Goal: Find specific page/section

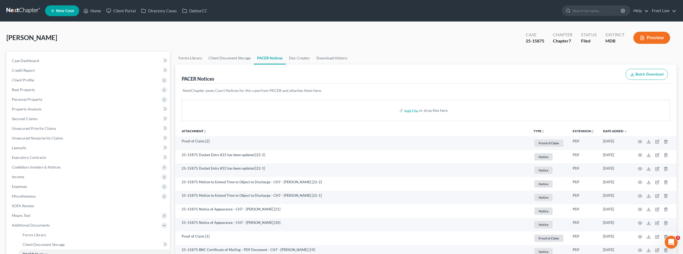
click at [28, 8] on link at bounding box center [23, 11] width 34 height 10
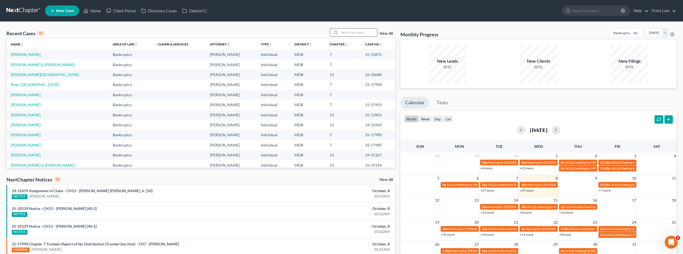
click at [346, 34] on input "search" at bounding box center [359, 32] width 38 height 8
type input "rose"
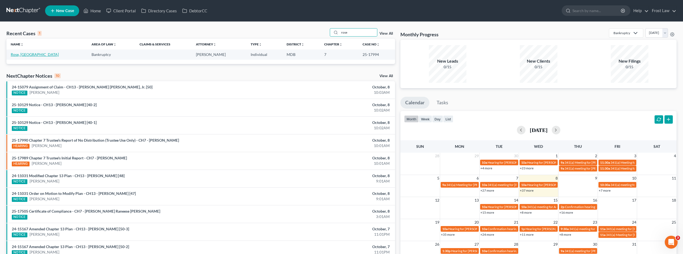
click at [20, 56] on link "Rose, [GEOGRAPHIC_DATA]" at bounding box center [35, 54] width 48 height 5
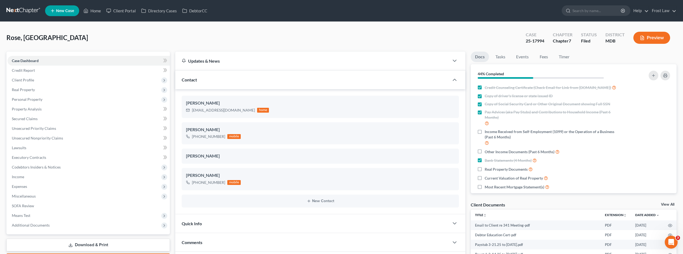
click at [25, 8] on link at bounding box center [23, 11] width 34 height 10
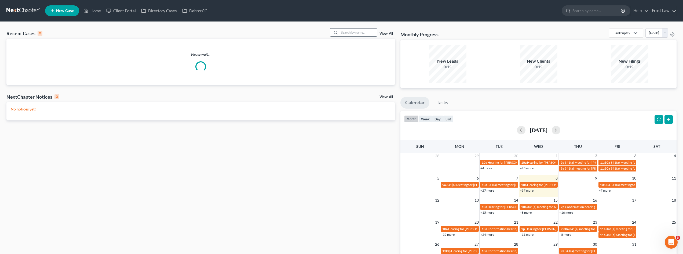
click at [354, 33] on input "search" at bounding box center [359, 32] width 38 height 8
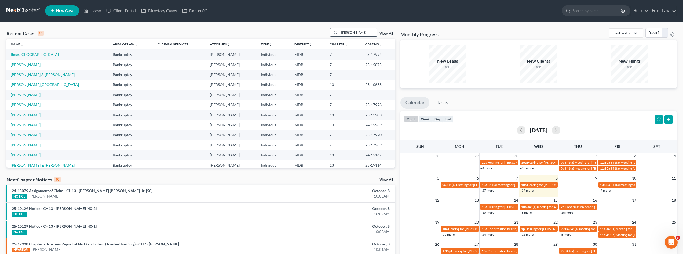
type input "seward"
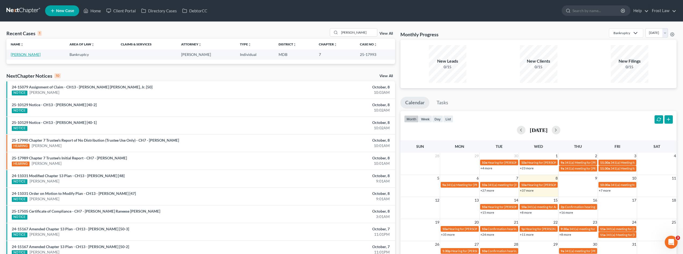
click at [22, 53] on link "Seward, Chris" at bounding box center [26, 54] width 30 height 5
select select "2"
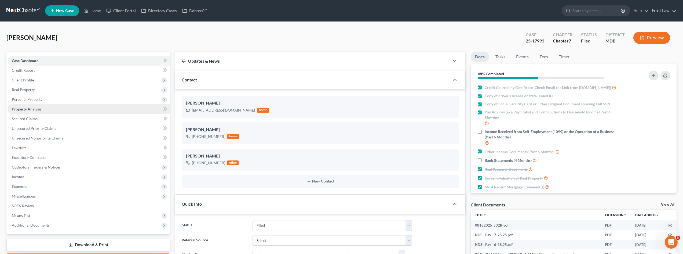
click at [42, 112] on link "Property Analysis" at bounding box center [89, 109] width 162 height 10
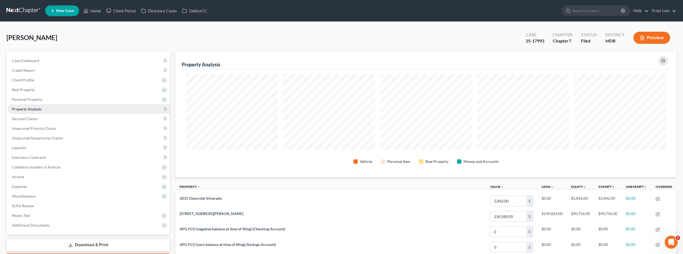
scroll to position [125, 502]
click at [46, 129] on span "Unsecured Priority Claims" at bounding box center [34, 128] width 44 height 5
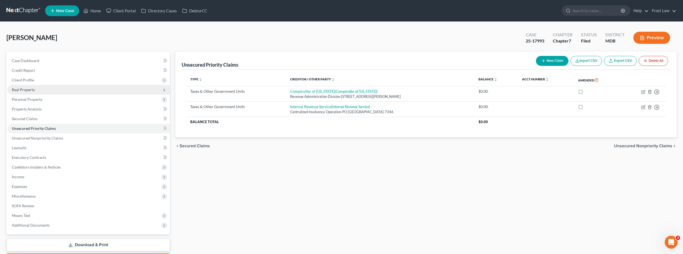
click at [44, 91] on span "Real Property" at bounding box center [89, 90] width 162 height 10
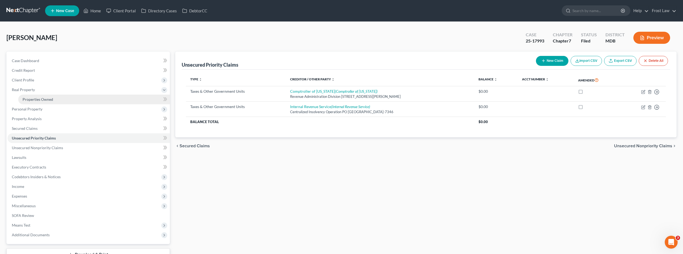
click at [45, 98] on span "Properties Owned" at bounding box center [38, 99] width 31 height 5
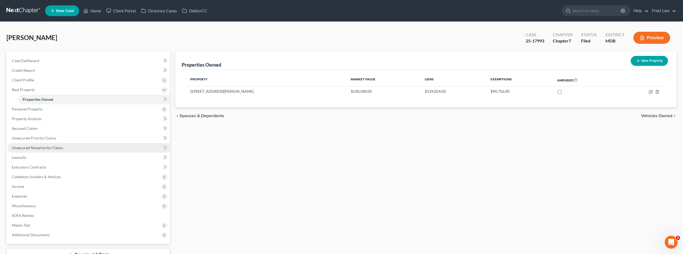
click at [78, 148] on link "Unsecured Nonpriority Claims" at bounding box center [89, 148] width 162 height 10
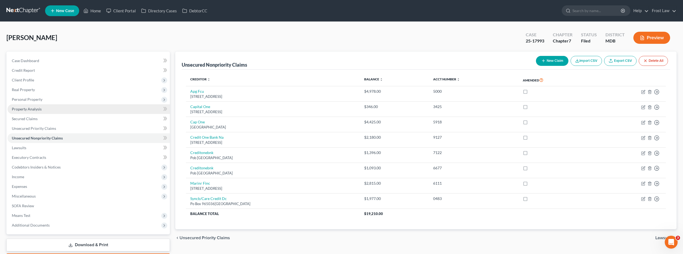
click at [48, 109] on link "Property Analysis" at bounding box center [89, 109] width 162 height 10
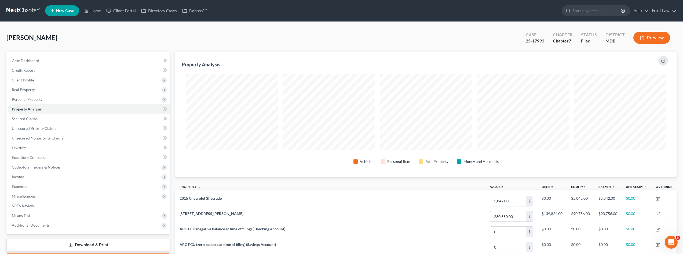
click at [17, 10] on link at bounding box center [23, 11] width 34 height 10
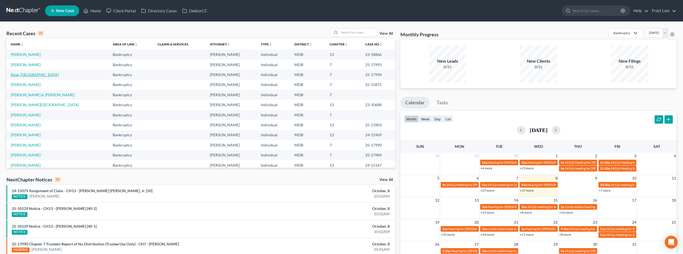
click at [26, 73] on link "Rose, [GEOGRAPHIC_DATA]" at bounding box center [35, 74] width 48 height 5
